Goal: Information Seeking & Learning: Stay updated

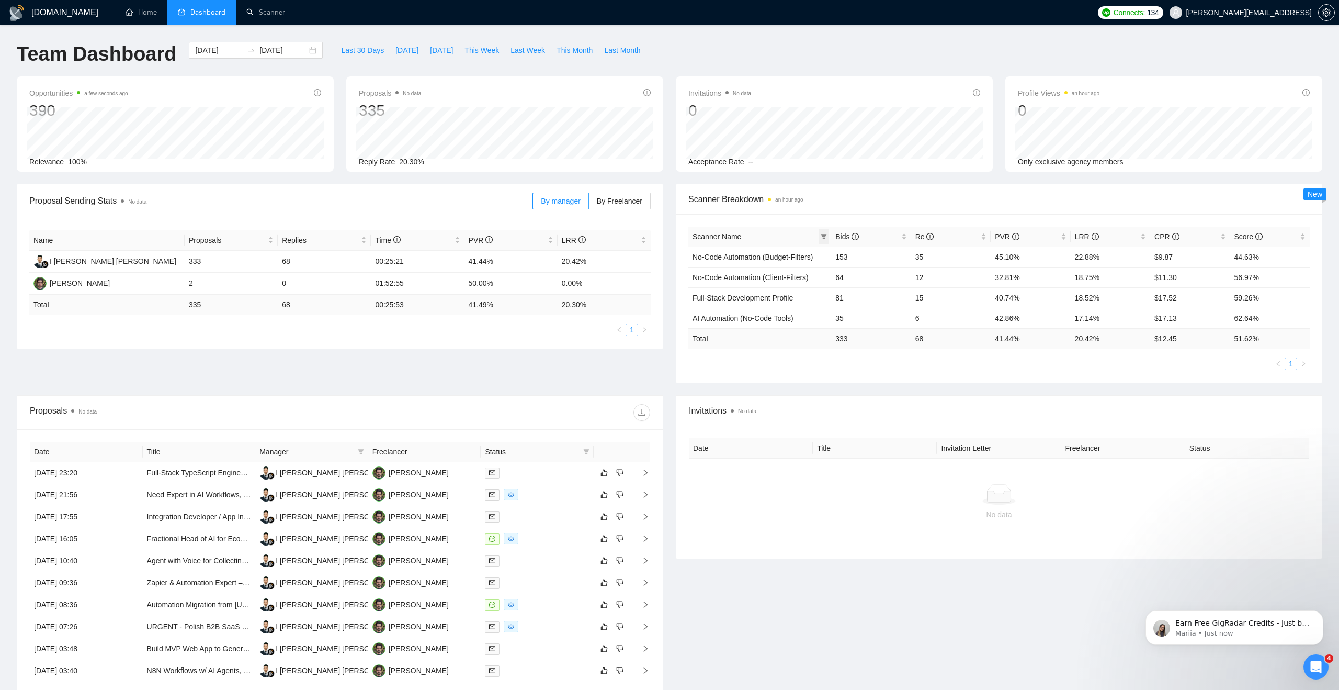
click at [825, 234] on icon "filter" at bounding box center [824, 236] width 6 height 5
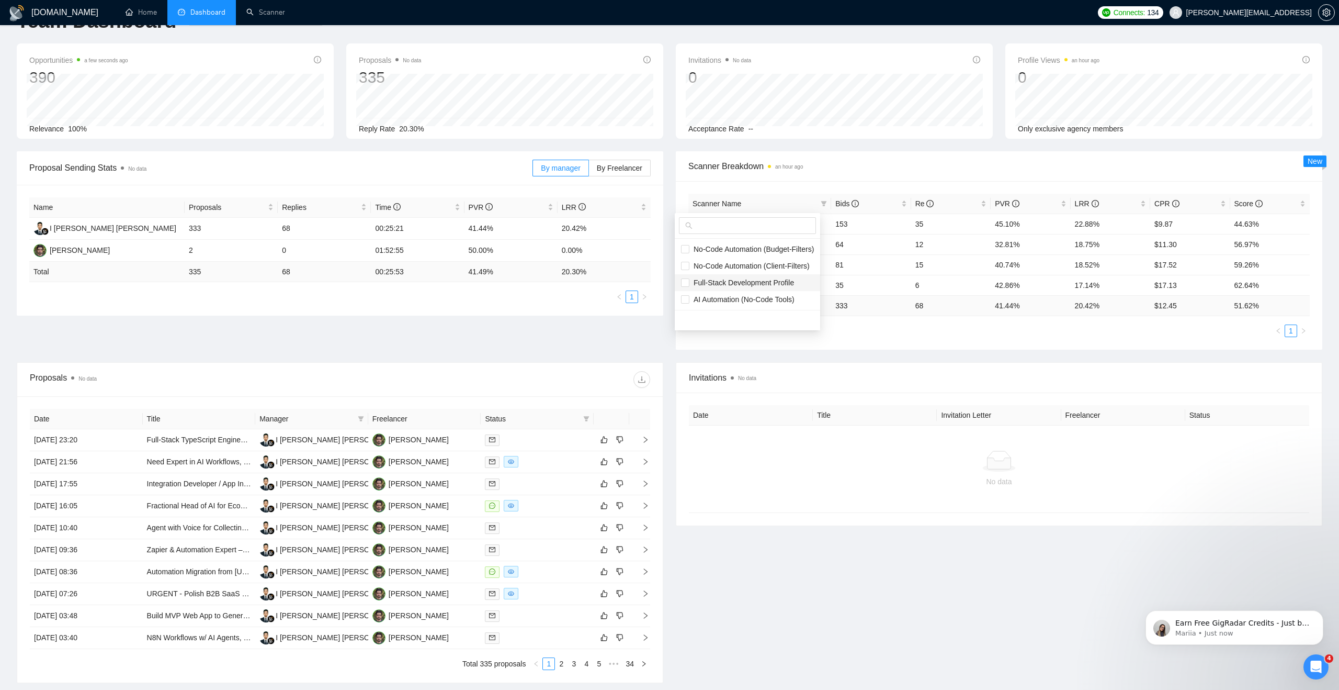
scroll to position [29, 0]
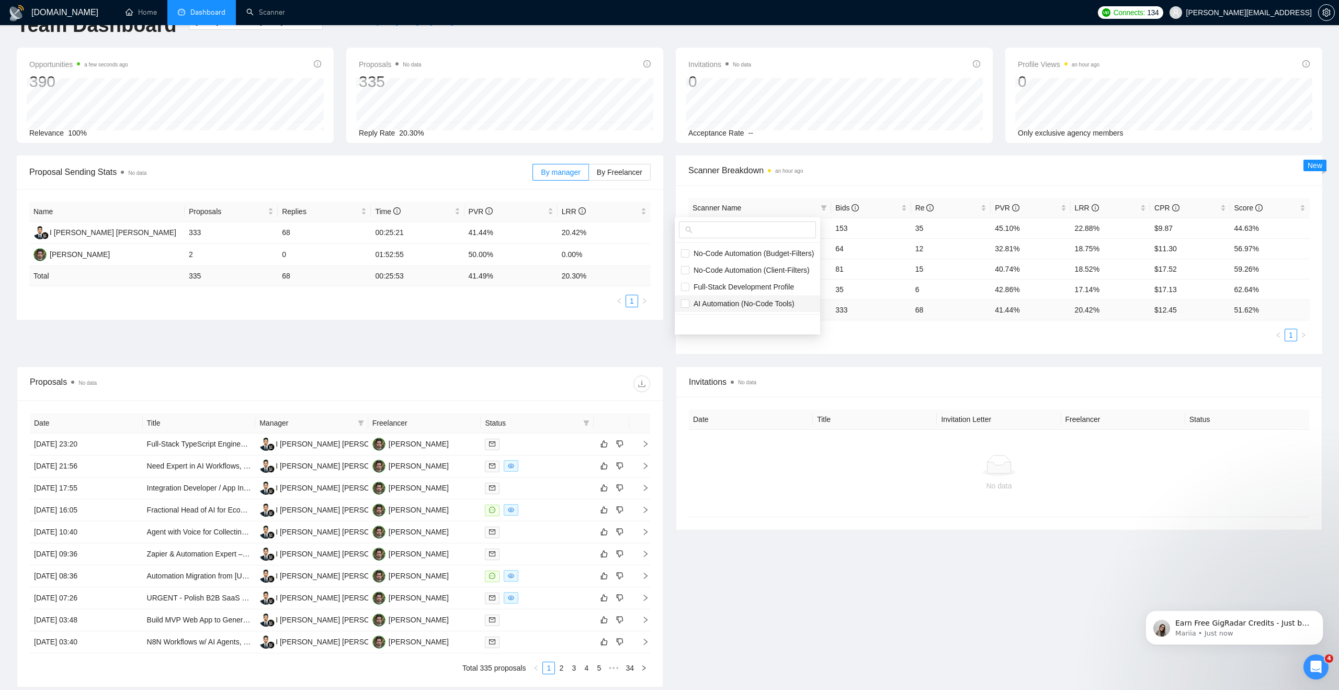
click at [752, 306] on span "AI Automation (No-Code Tools)" at bounding box center [742, 303] width 105 height 8
checkbox input "true"
click at [742, 273] on span "No-Code Automation (Client-Filters)" at bounding box center [750, 270] width 120 height 8
checkbox input "false"
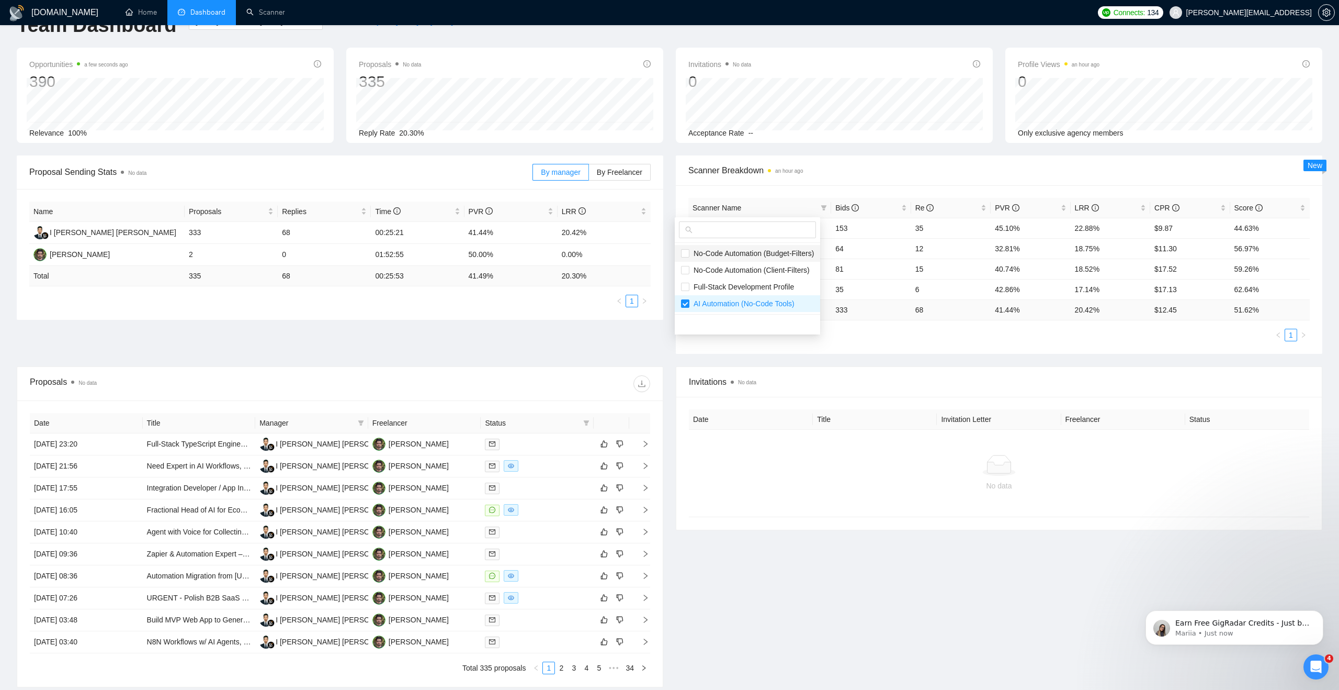
click at [739, 247] on span "No-Code Automation (Budget-Filters)" at bounding box center [747, 253] width 133 height 12
checkbox input "true"
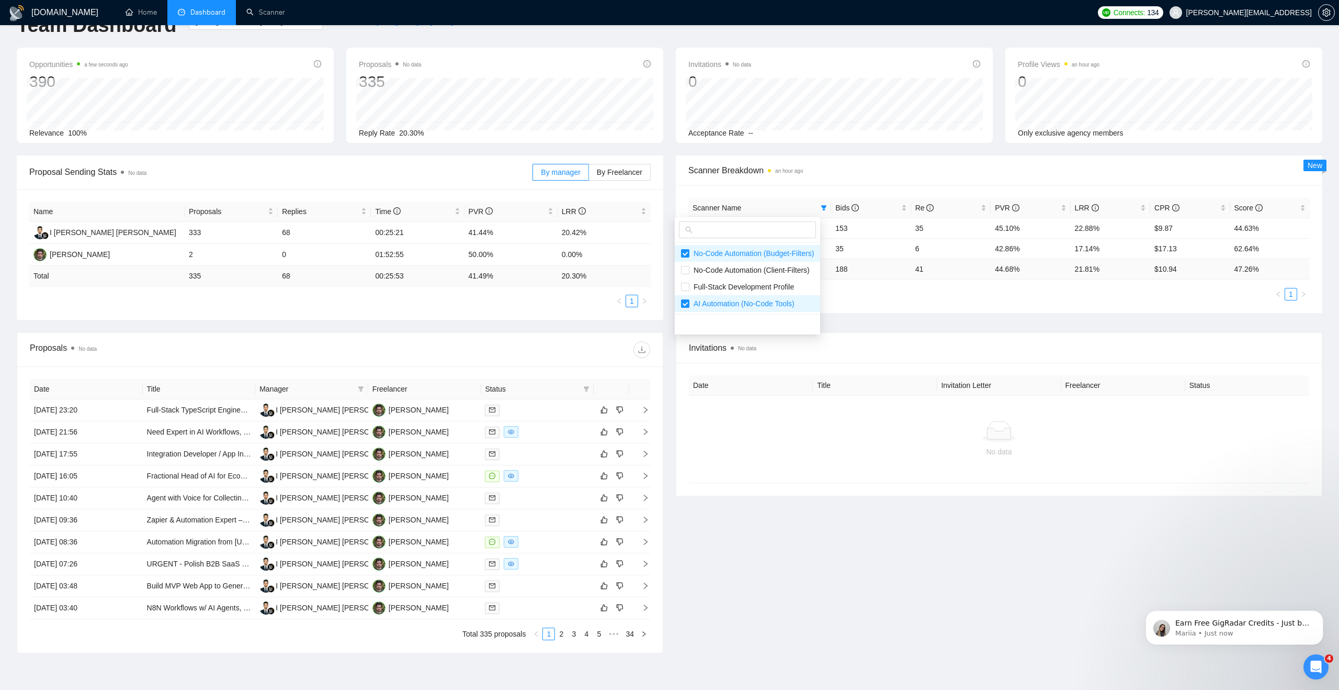
click at [814, 187] on div "Scanner Name Bids Re PVR LRR CPR Score No-Code Automation (Budget-Filters) 153 …" at bounding box center [999, 249] width 647 height 128
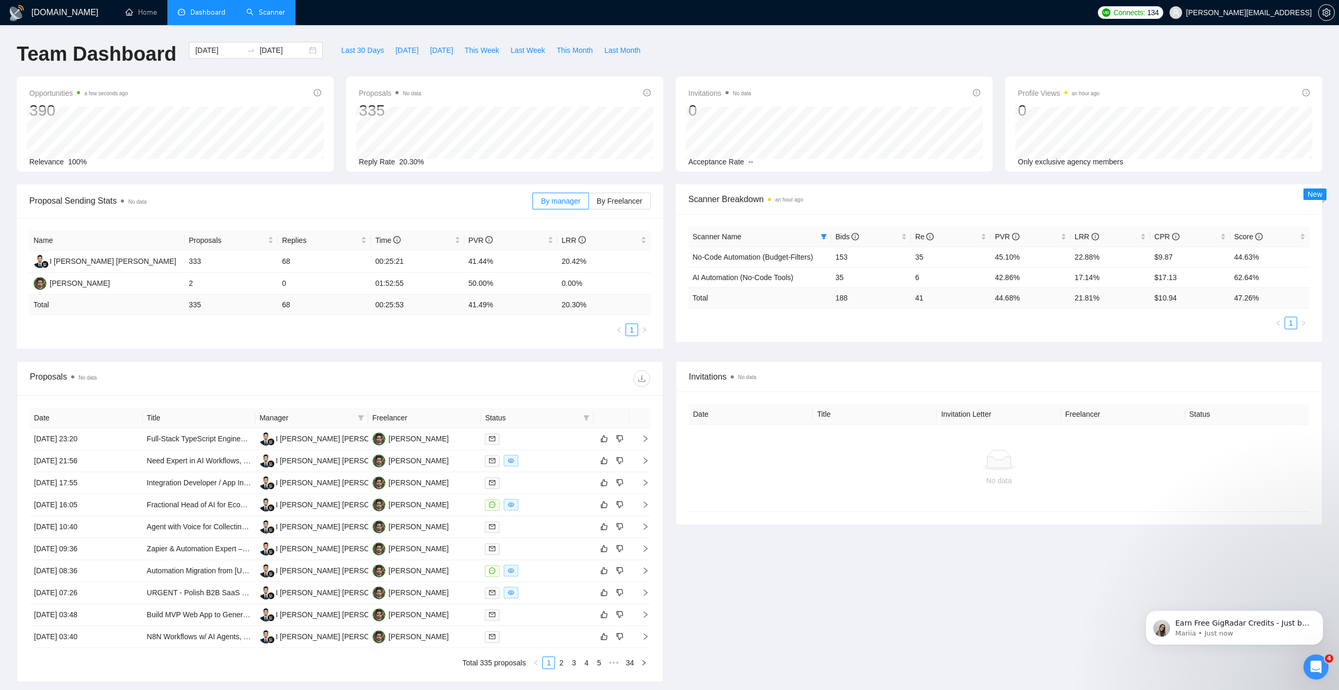
click at [270, 12] on link "Scanner" at bounding box center [265, 12] width 39 height 9
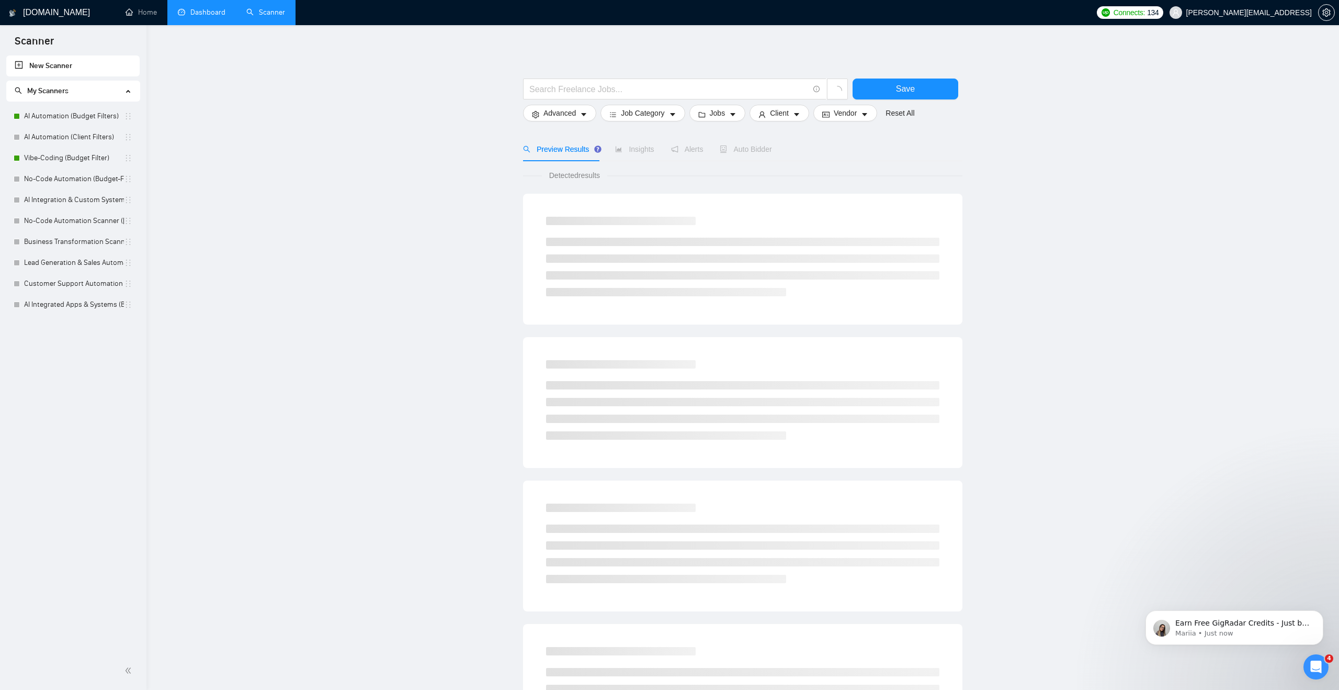
click at [194, 14] on link "Dashboard" at bounding box center [202, 12] width 48 height 9
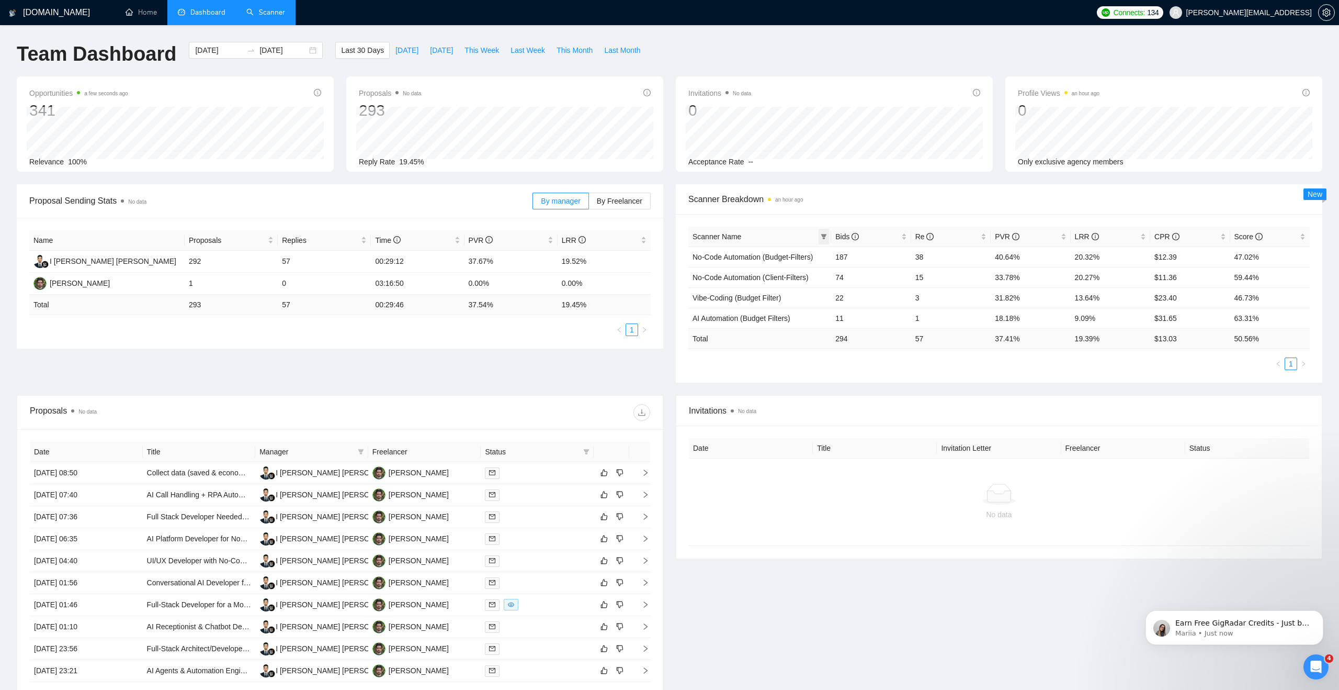
click at [827, 234] on icon "filter" at bounding box center [824, 236] width 6 height 6
click at [687, 330] on input "checkbox" at bounding box center [685, 332] width 8 height 8
checkbox input "true"
click at [686, 313] on input "checkbox" at bounding box center [685, 315] width 8 height 8
checkbox input "true"
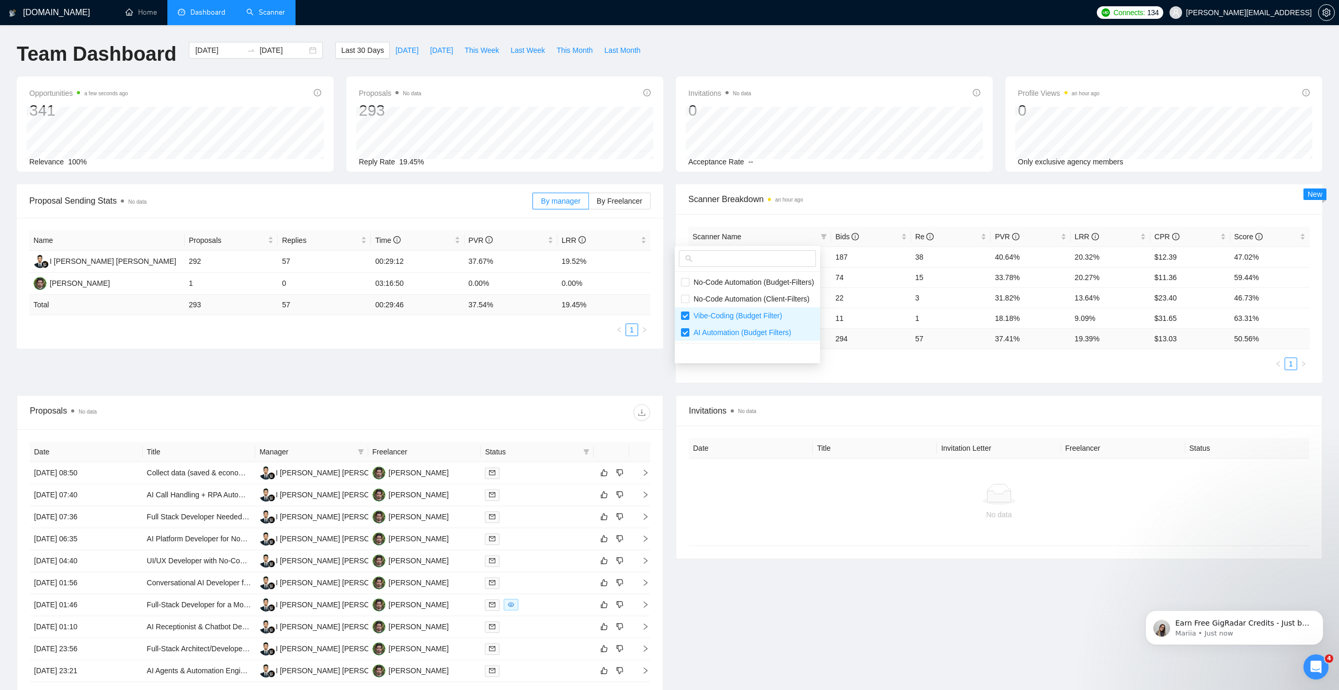
click at [798, 197] on time "an hour ago" at bounding box center [789, 200] width 28 height 6
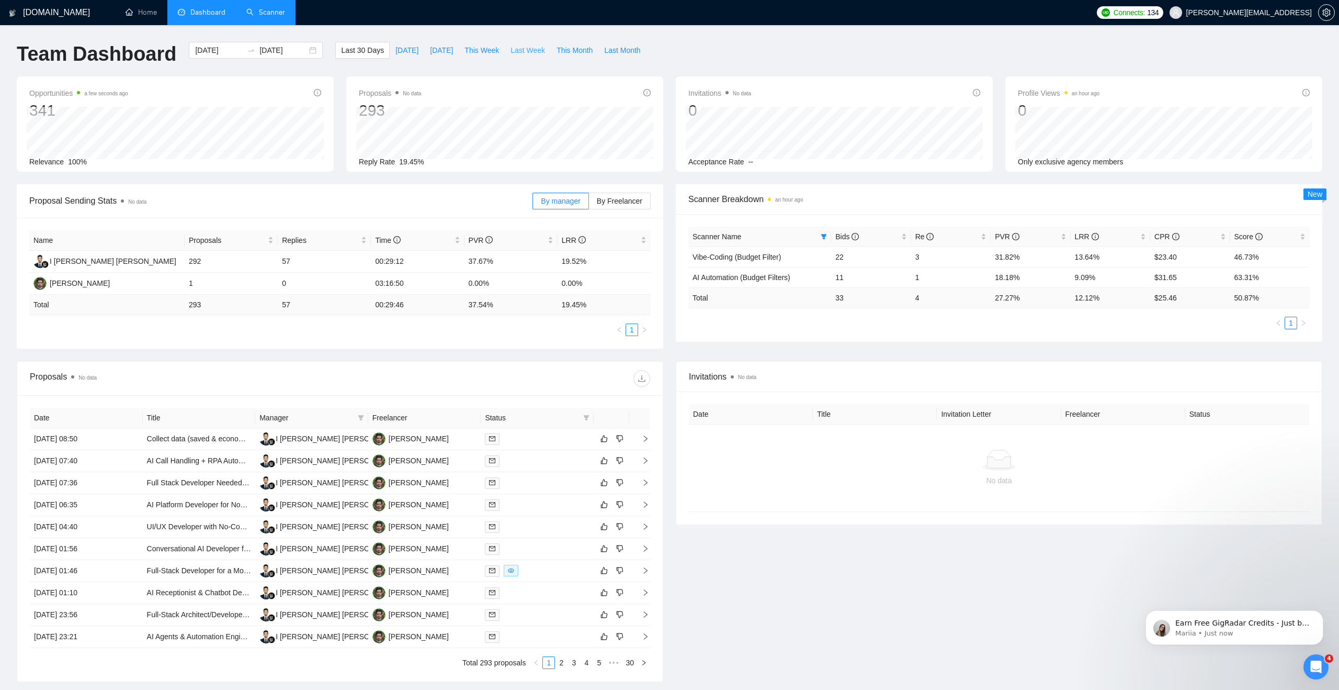
click at [522, 51] on span "Last Week" at bounding box center [528, 50] width 35 height 12
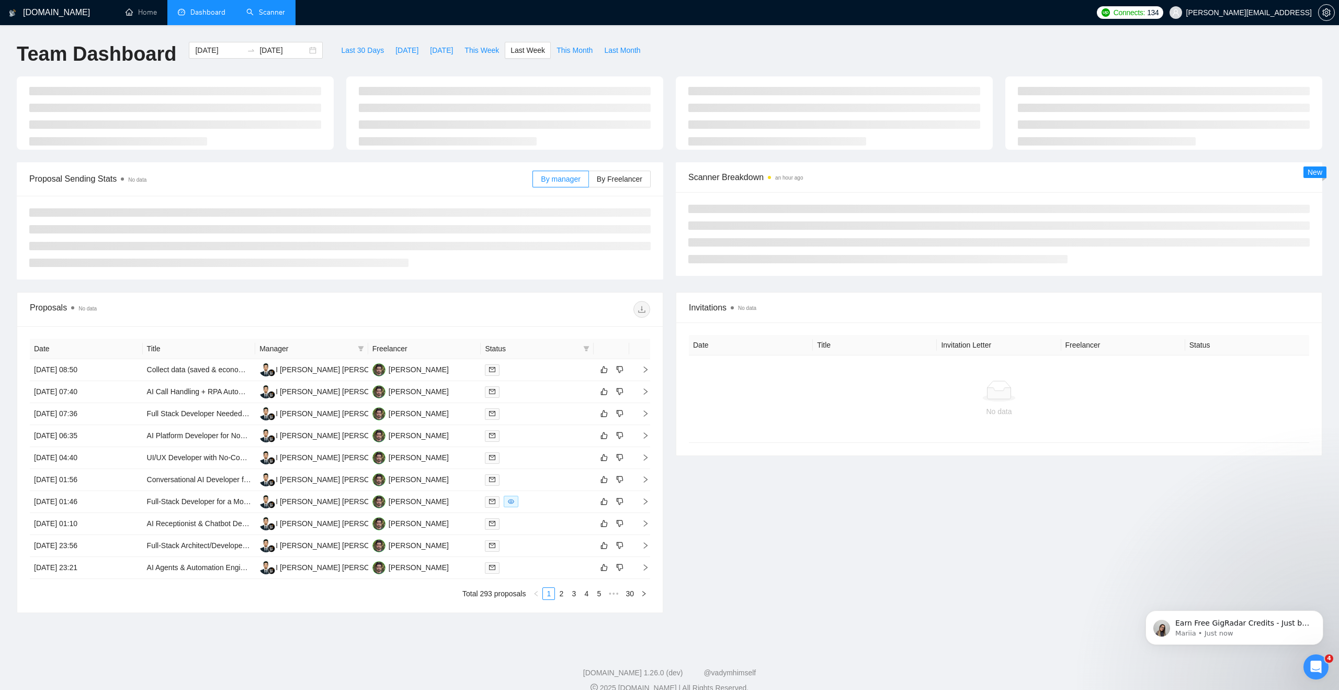
type input "[DATE]"
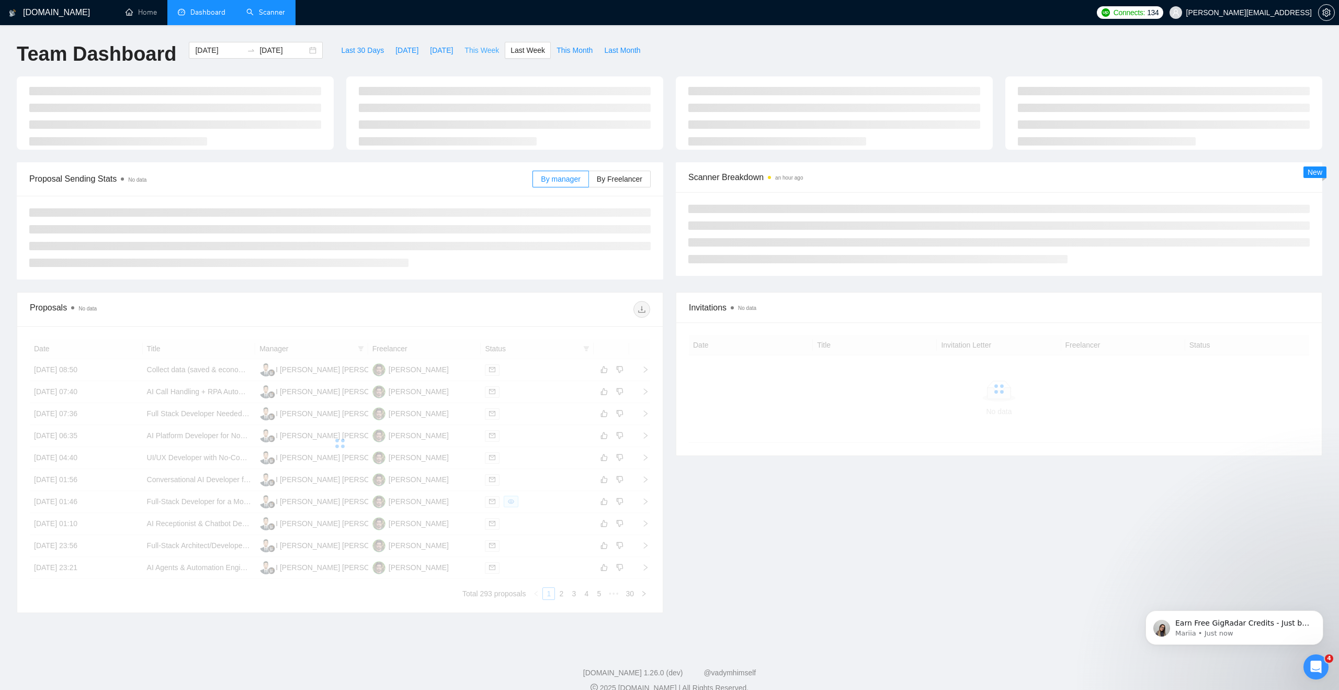
click at [486, 49] on span "This Week" at bounding box center [482, 50] width 35 height 12
type input "[DATE]"
